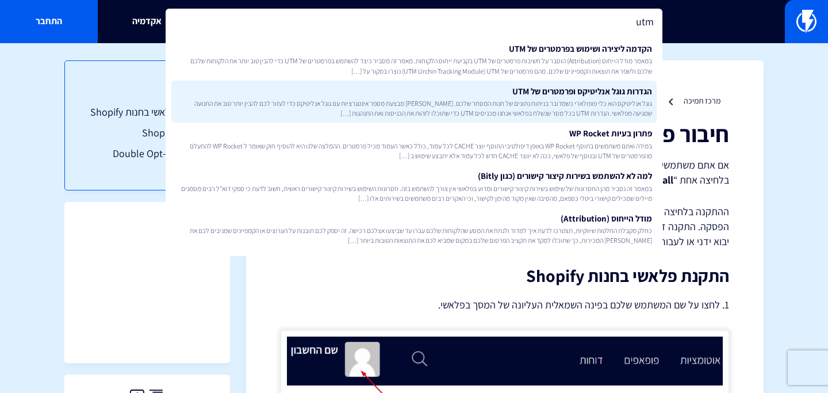
type input "utm"
click at [433, 100] on span "גוגל אנליטיקס הוא כלי פופולארי כשמדובר בניתוח נתונים של חנות המסחר שלכם. פלאשי …" at bounding box center [414, 108] width 476 height 20
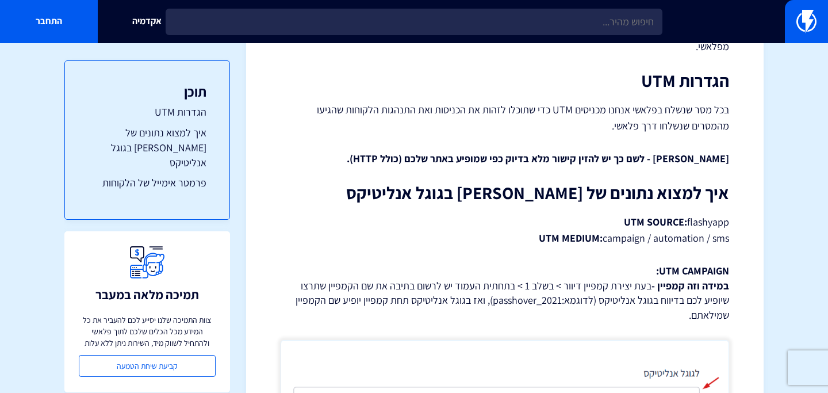
drag, startPoint x: 687, startPoint y: 206, endPoint x: 735, endPoint y: 203, distance: 48.4
drag, startPoint x: 604, startPoint y: 223, endPoint x: 730, endPoint y: 225, distance: 126.5
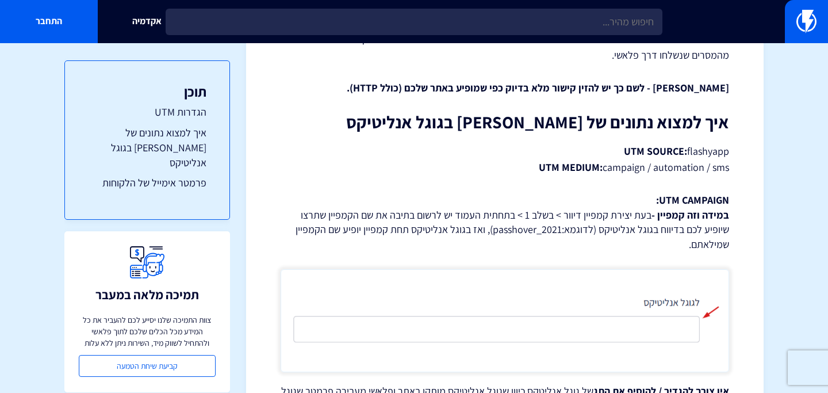
scroll to position [237, 0]
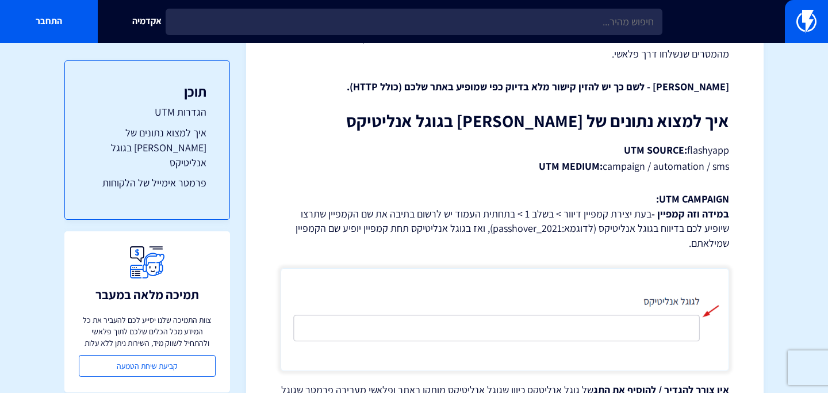
drag, startPoint x: 728, startPoint y: 157, endPoint x: 601, endPoint y: 156, distance: 127.6
click at [601, 156] on p "UTM SOURCE: flashyapp UTM MEDIUM: campaign / automation / sms" at bounding box center [504, 158] width 448 height 32
click at [601, 159] on strong "UTM MEDIUM:" at bounding box center [570, 165] width 64 height 13
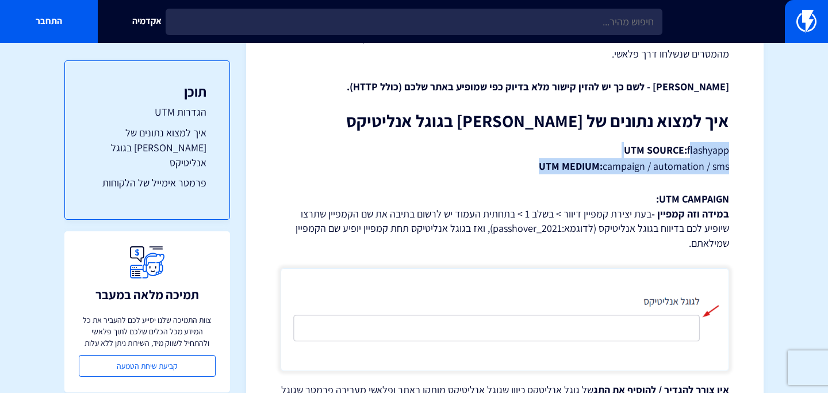
drag, startPoint x: 687, startPoint y: 133, endPoint x: 732, endPoint y: 160, distance: 51.8
